Goal: Task Accomplishment & Management: Use online tool/utility

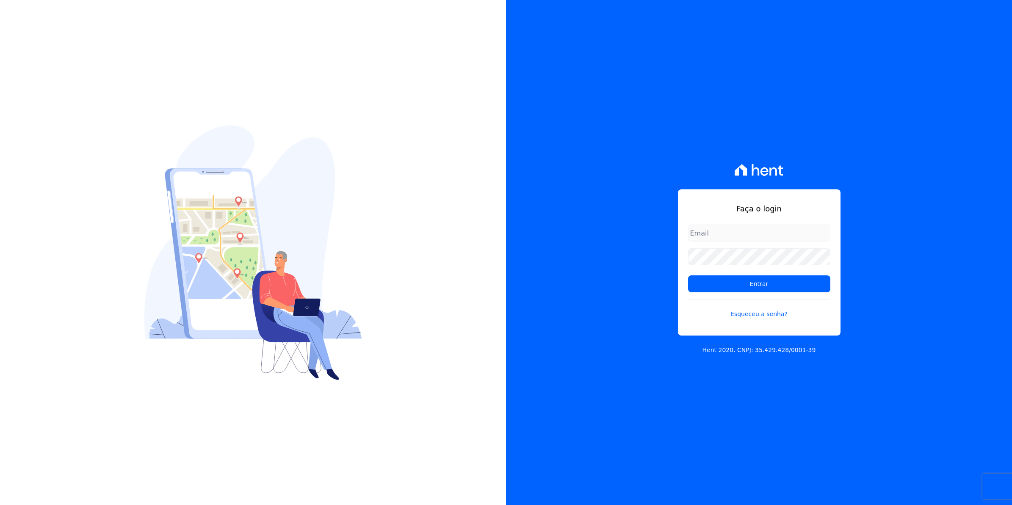
click at [755, 241] on input "email" at bounding box center [759, 232] width 142 height 17
type input "[EMAIL_ADDRESS][DOMAIN_NAME]"
click at [753, 286] on input "Entrar" at bounding box center [759, 283] width 142 height 17
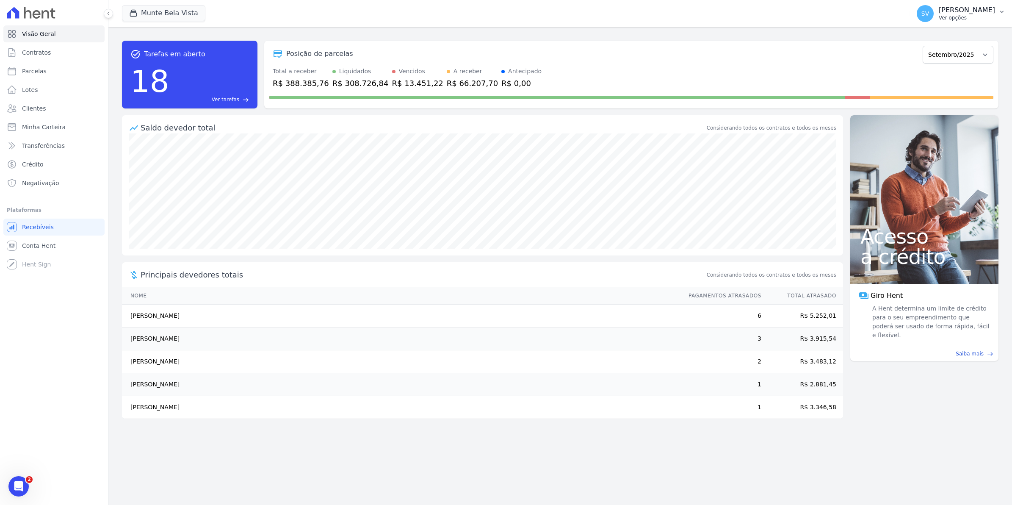
click at [934, 17] on span "SV" at bounding box center [925, 13] width 17 height 17
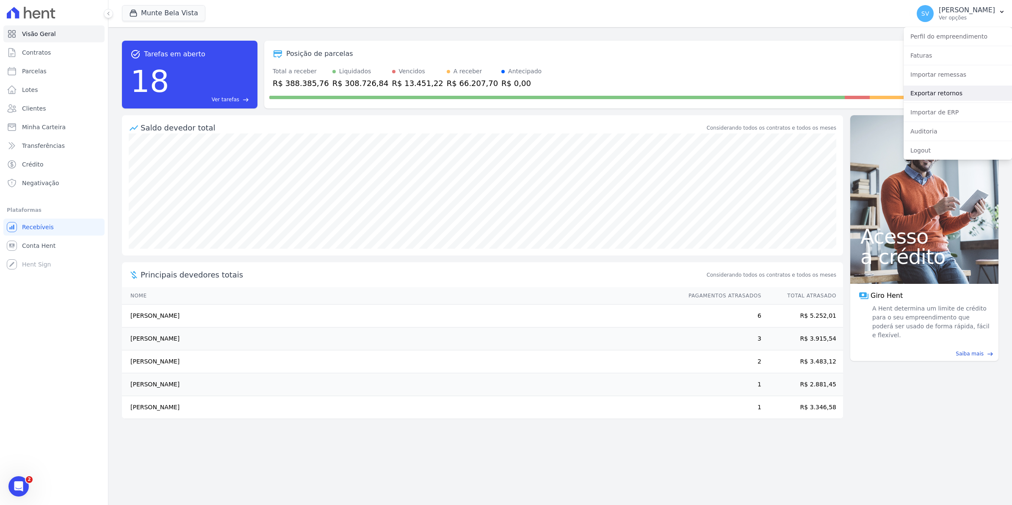
click at [930, 92] on link "Exportar retornos" at bounding box center [958, 93] width 108 height 15
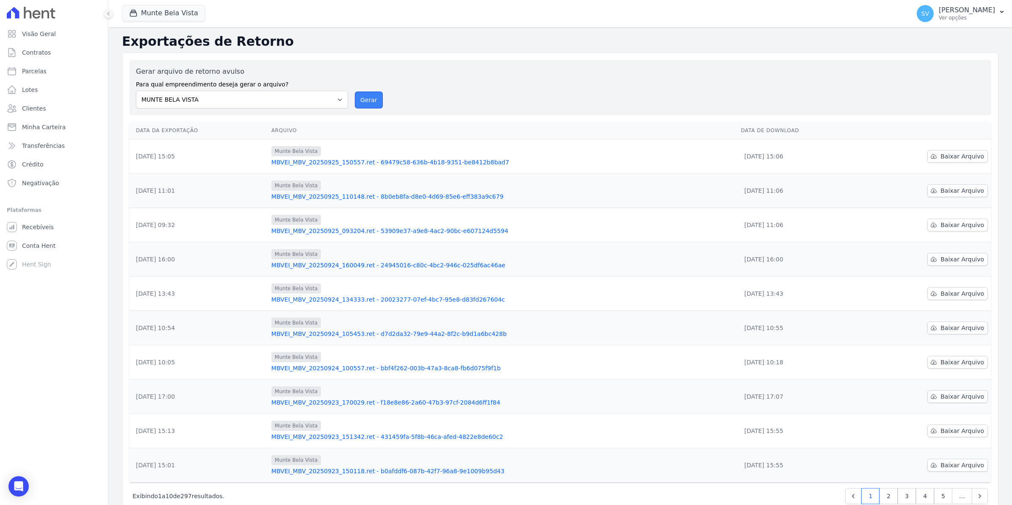
click at [362, 101] on button "Gerar" at bounding box center [369, 99] width 28 height 17
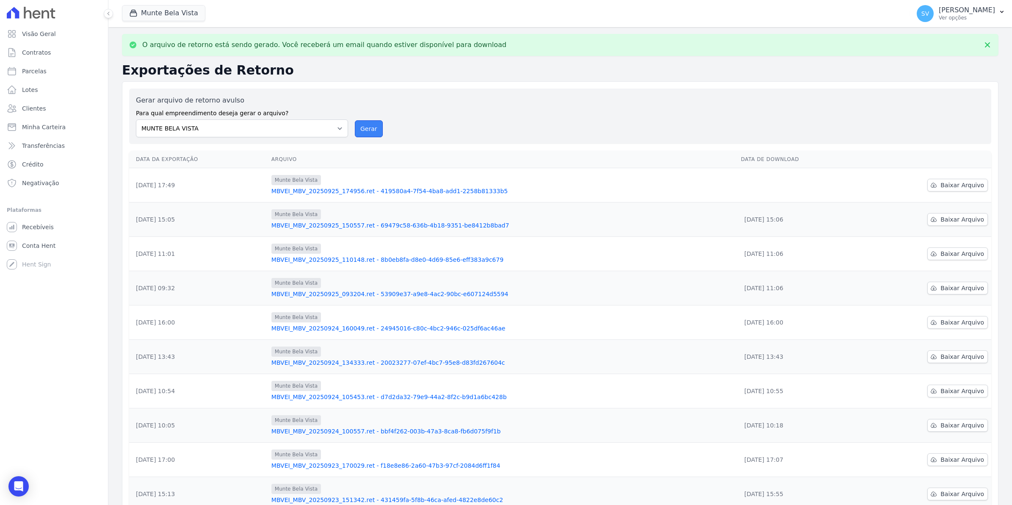
click at [369, 126] on button "Gerar" at bounding box center [369, 128] width 28 height 17
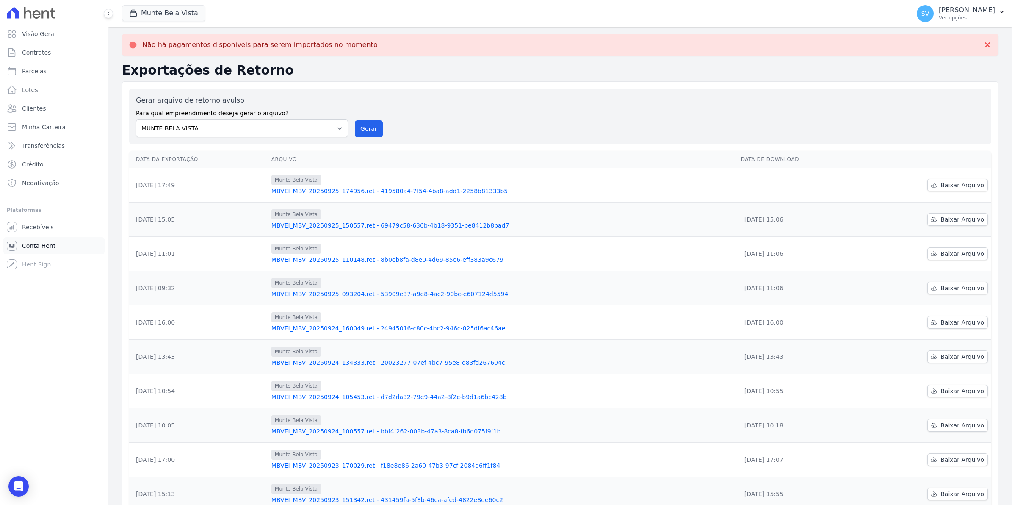
click at [28, 246] on span "Conta Hent" at bounding box center [38, 245] width 33 height 8
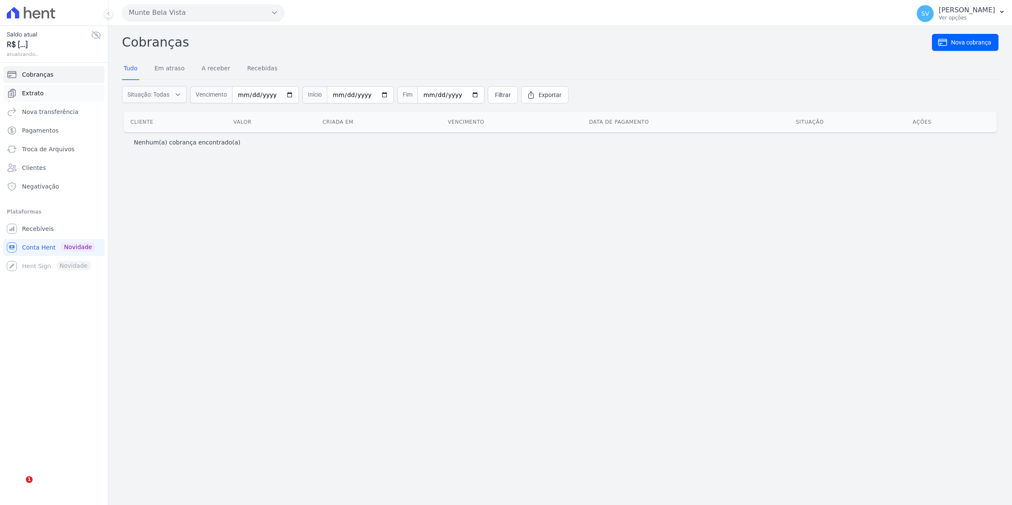
click at [30, 96] on span "Extrato" at bounding box center [33, 93] width 22 height 8
click at [31, 95] on span "Extrato" at bounding box center [33, 93] width 22 height 8
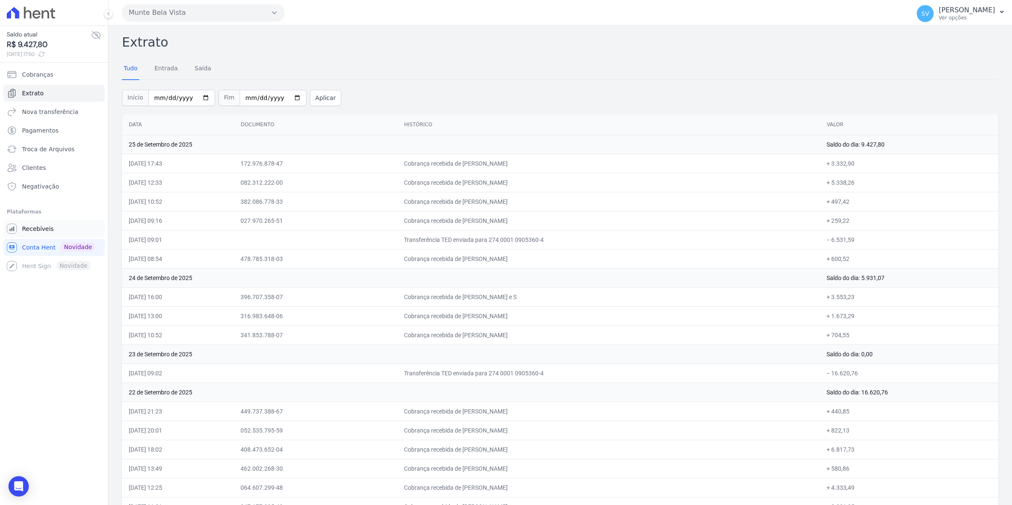
click at [30, 228] on span "Recebíveis" at bounding box center [38, 228] width 32 height 8
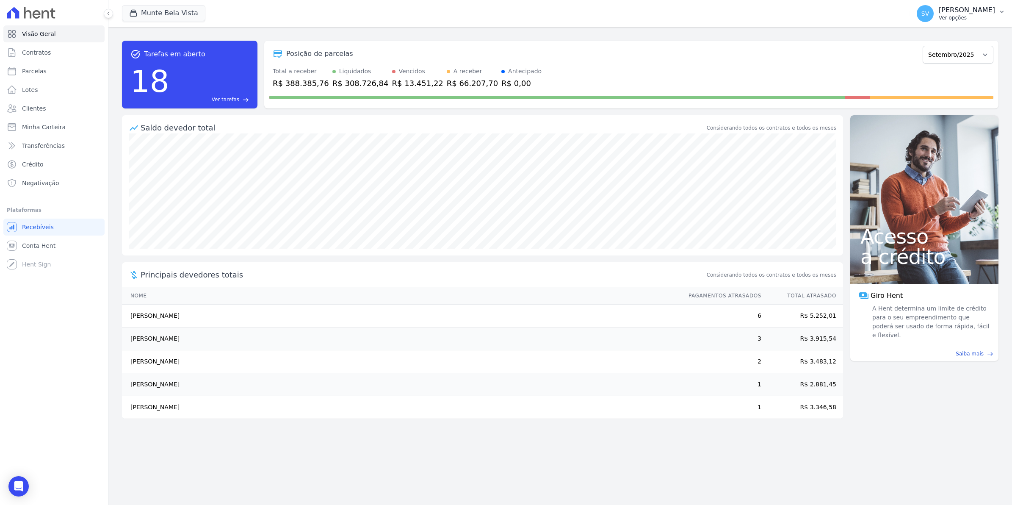
click at [929, 16] on span "SV" at bounding box center [925, 14] width 8 height 6
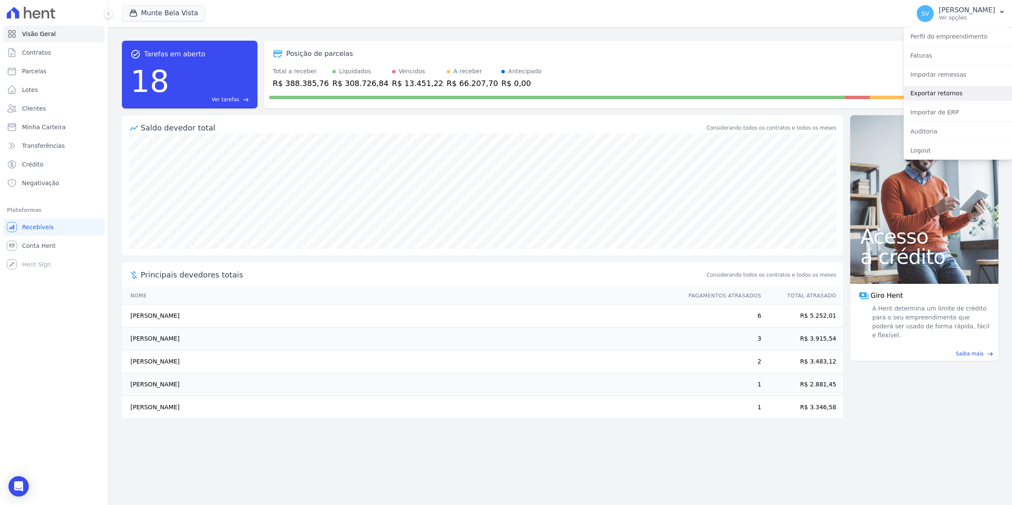
click at [942, 95] on link "Exportar retornos" at bounding box center [958, 93] width 108 height 15
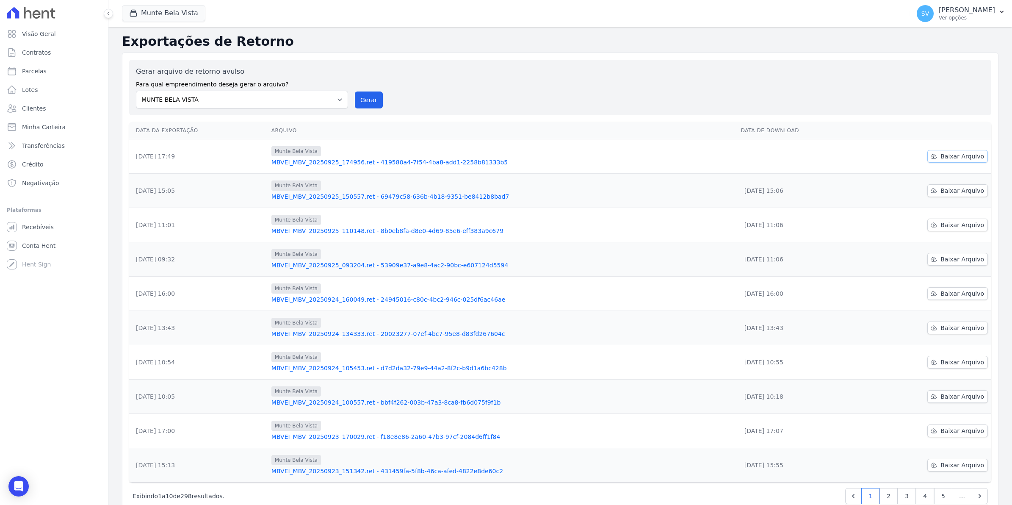
click at [942, 153] on span "Baixar Arquivo" at bounding box center [963, 156] width 44 height 8
